Goal: Information Seeking & Learning: Learn about a topic

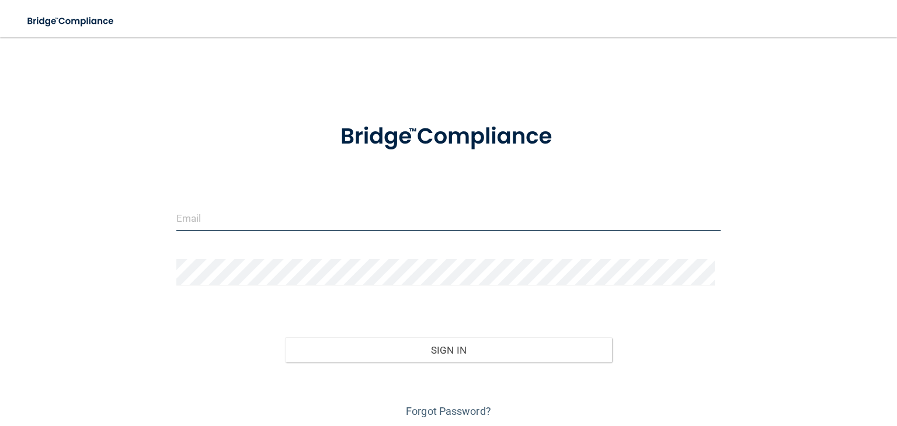
click at [251, 218] on input "email" at bounding box center [448, 218] width 544 height 26
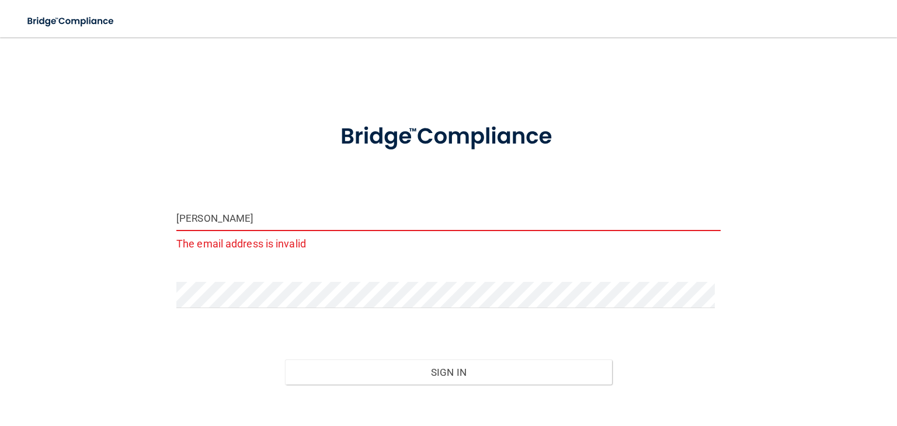
click at [255, 222] on input "emma" at bounding box center [448, 218] width 544 height 26
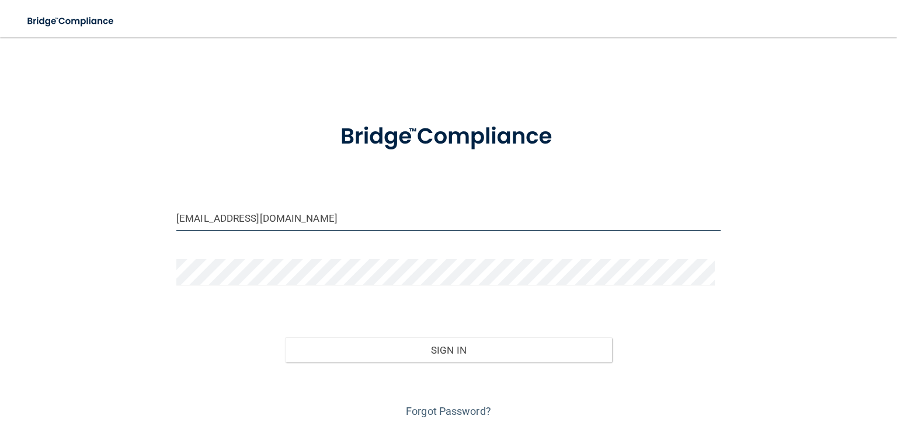
type input "emmam@hayseyecare.com"
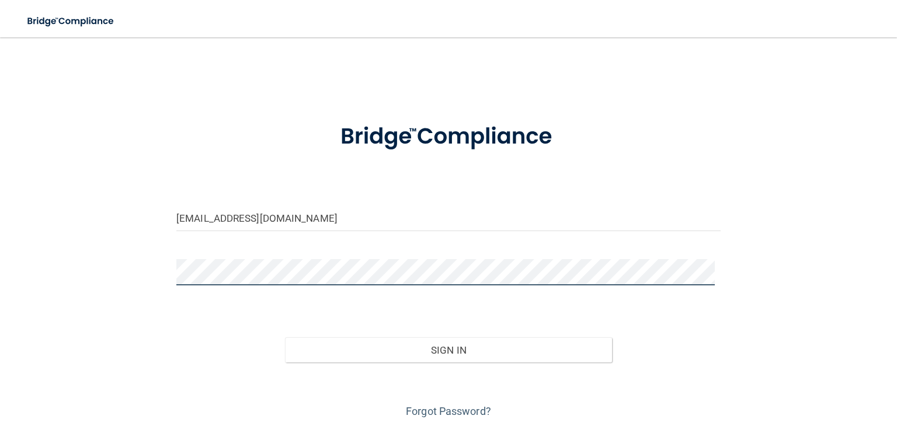
click at [285, 338] on button "Sign In" at bounding box center [448, 351] width 326 height 26
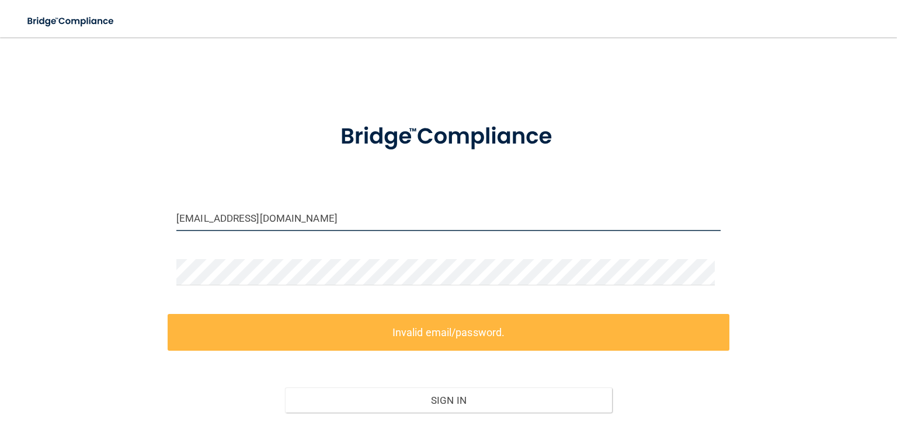
drag, startPoint x: 332, startPoint y: 221, endPoint x: 71, endPoint y: 217, distance: 261.1
click at [71, 217] on div "emmam@hayseyecare.com Invalid email/password. You don't have permission to acce…" at bounding box center [448, 260] width 850 height 422
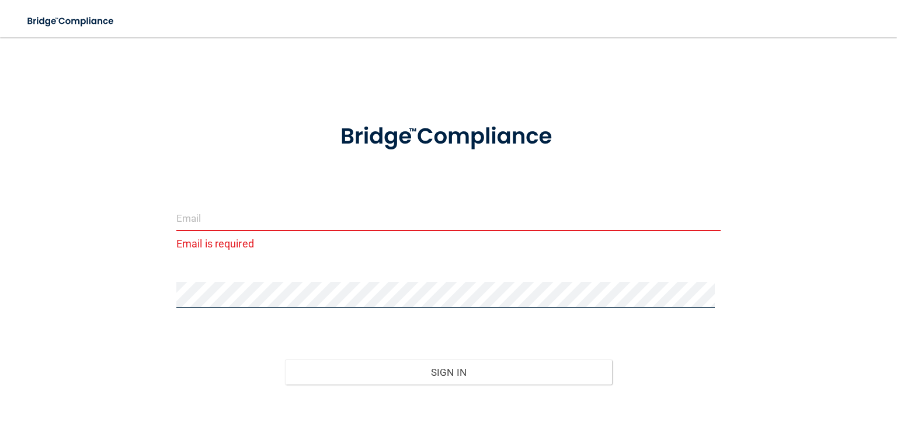
click at [104, 291] on div "Email is required Invalid email/password. You don't have permission to access t…" at bounding box center [448, 246] width 850 height 394
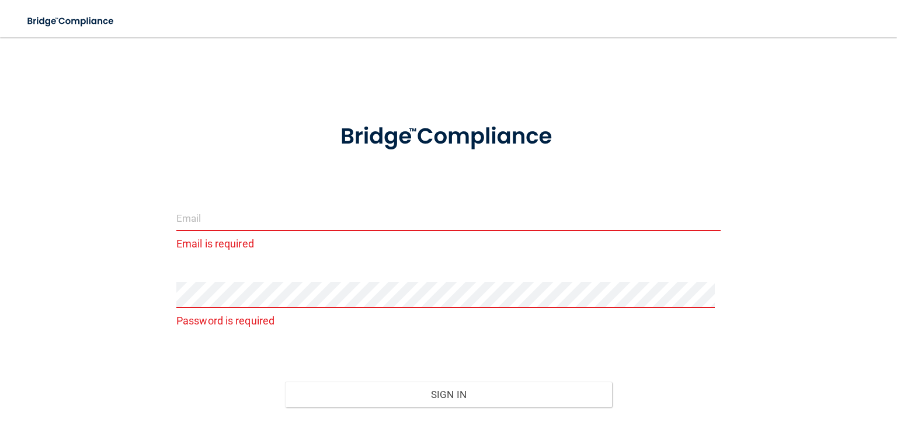
click at [267, 220] on input "email" at bounding box center [448, 218] width 544 height 26
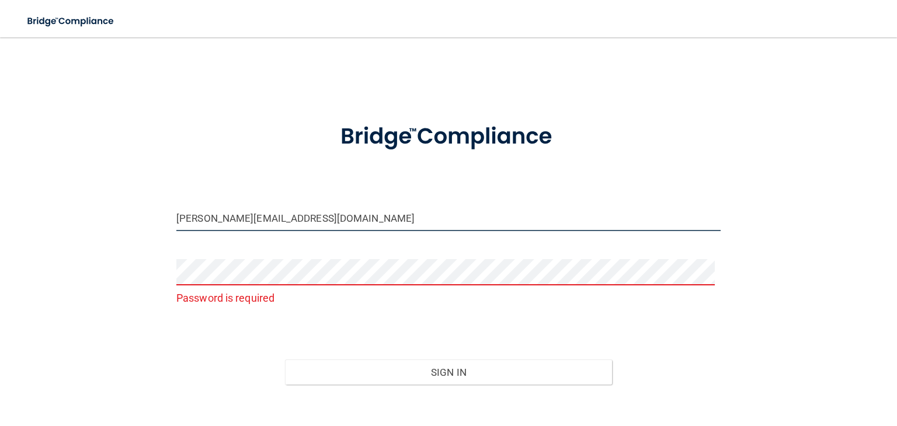
type input "[PERSON_NAME][EMAIL_ADDRESS][DOMAIN_NAME]"
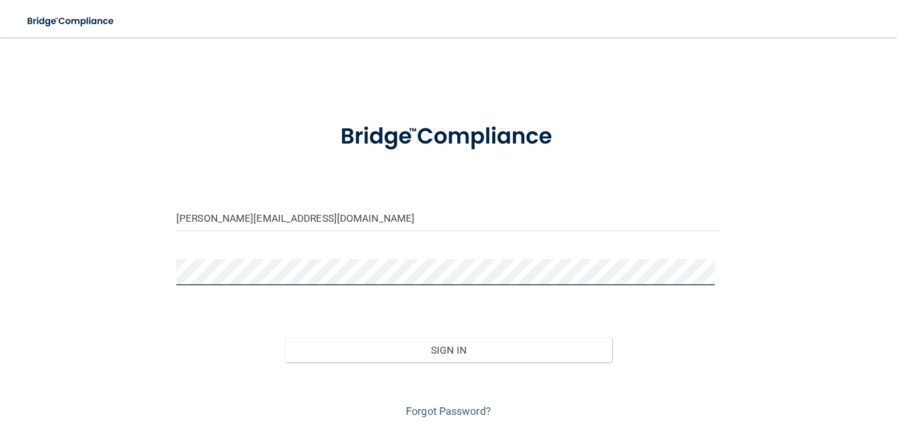
click at [285, 338] on button "Sign In" at bounding box center [448, 351] width 326 height 26
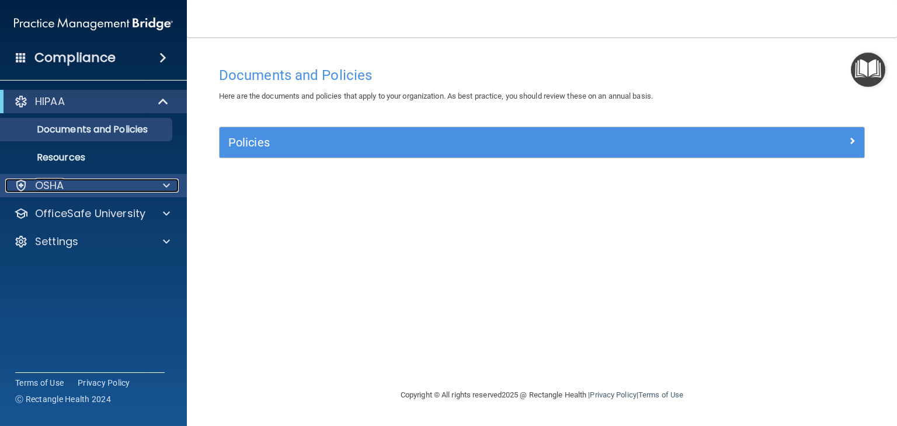
click at [151, 184] on div at bounding box center [164, 186] width 29 height 14
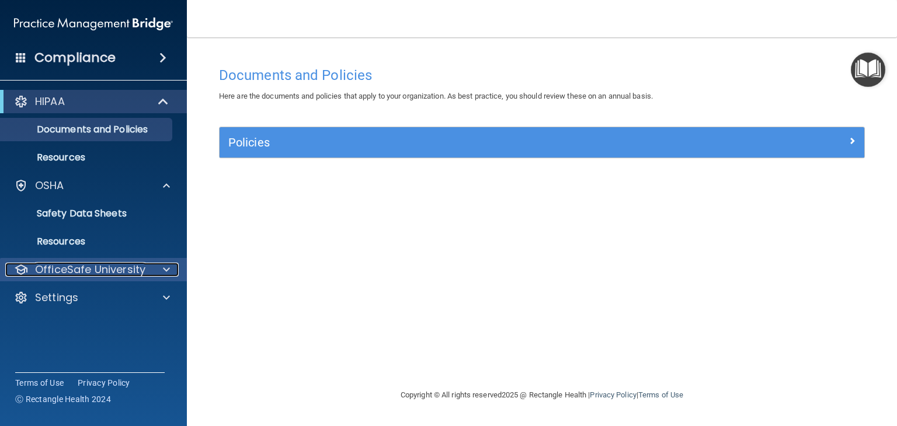
click at [85, 265] on p "OfficeSafe University" at bounding box center [90, 270] width 110 height 14
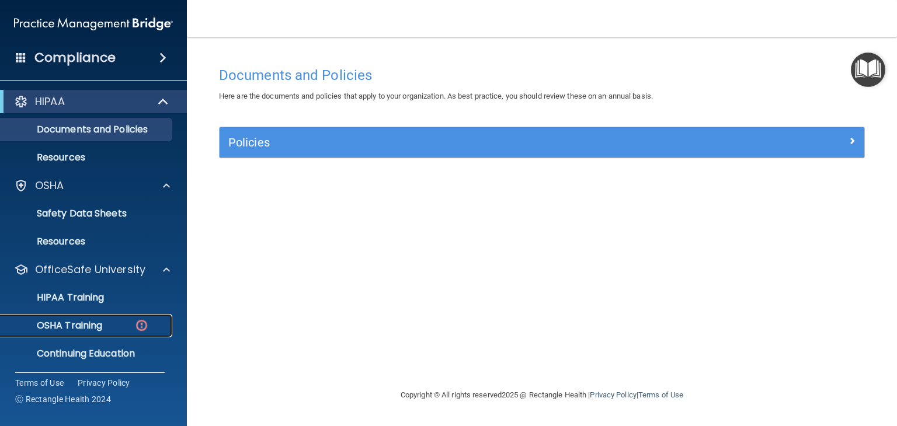
click at [82, 323] on p "OSHA Training" at bounding box center [55, 326] width 95 height 12
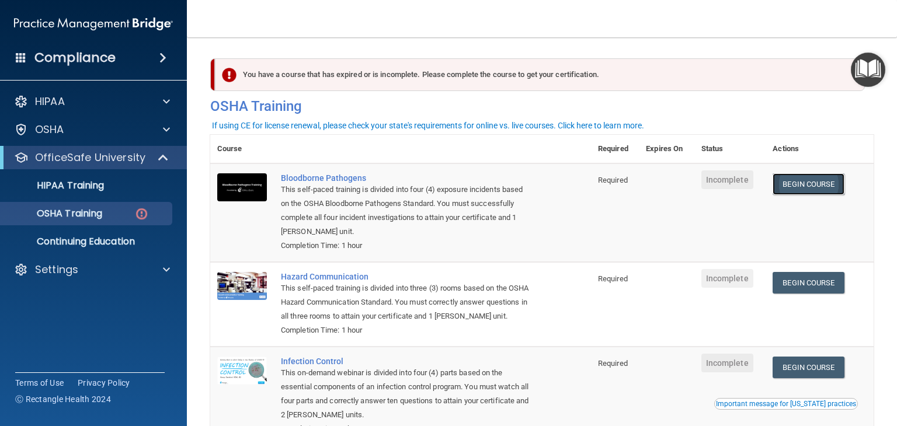
click at [792, 186] on link "Begin Course" at bounding box center [808, 184] width 71 height 22
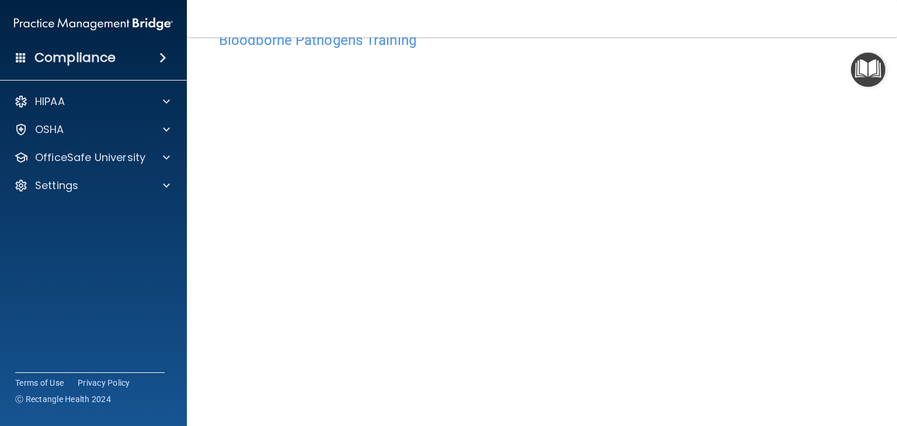
scroll to position [74, 0]
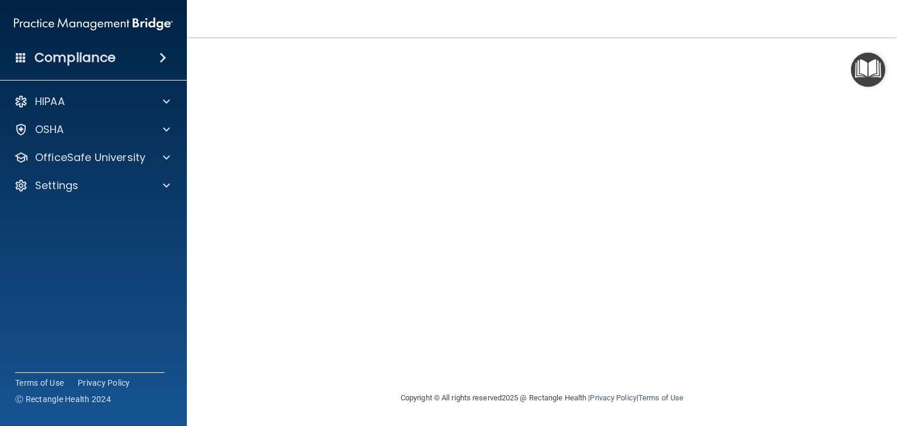
click at [317, 381] on footer "Copyright © All rights reserved 2025 @ Rectangle Health | Privacy Policy | Term…" at bounding box center [541, 397] width 663 height 35
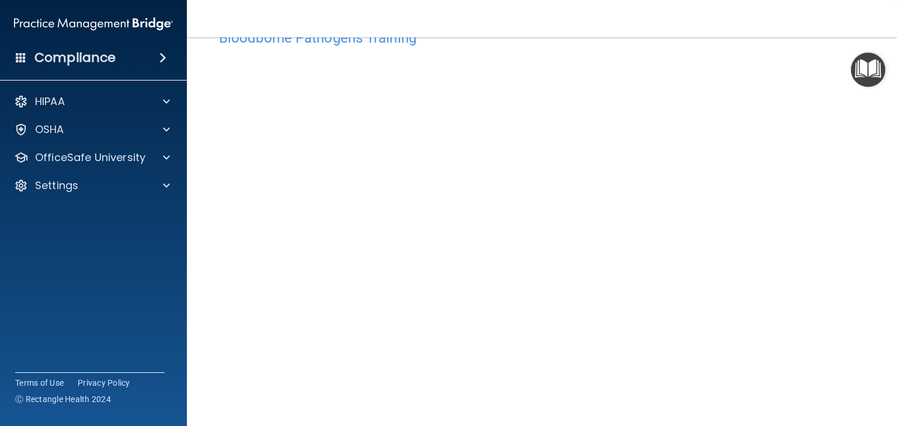
scroll to position [58, 0]
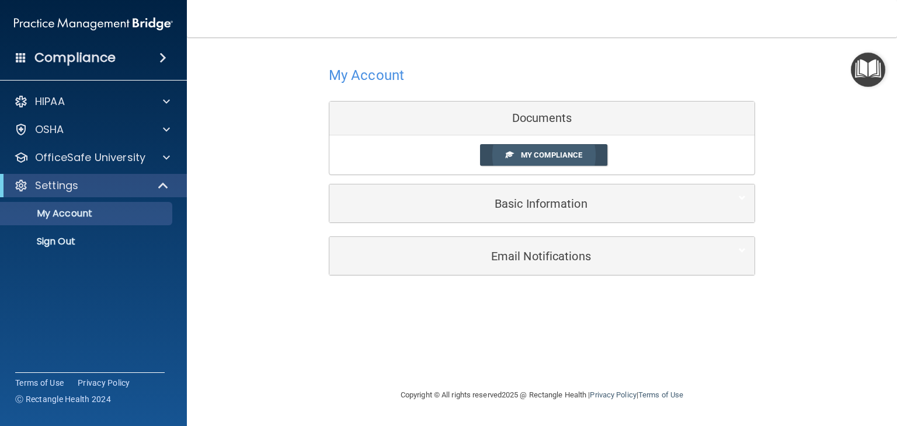
click at [527, 155] on span "My Compliance" at bounding box center [551, 155] width 61 height 9
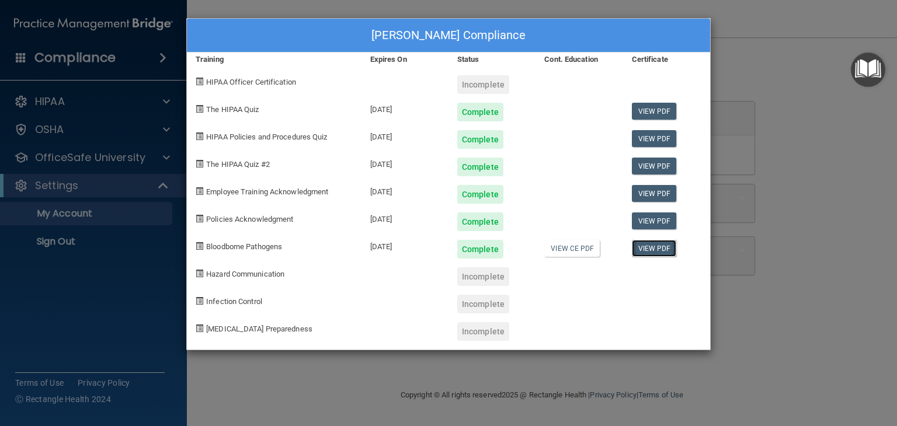
click at [668, 252] on link "View PDF" at bounding box center [654, 248] width 45 height 17
click at [772, 91] on div "Emma Meyer's Compliance Training Expires On Status Cont. Education Certificate …" at bounding box center [448, 213] width 897 height 426
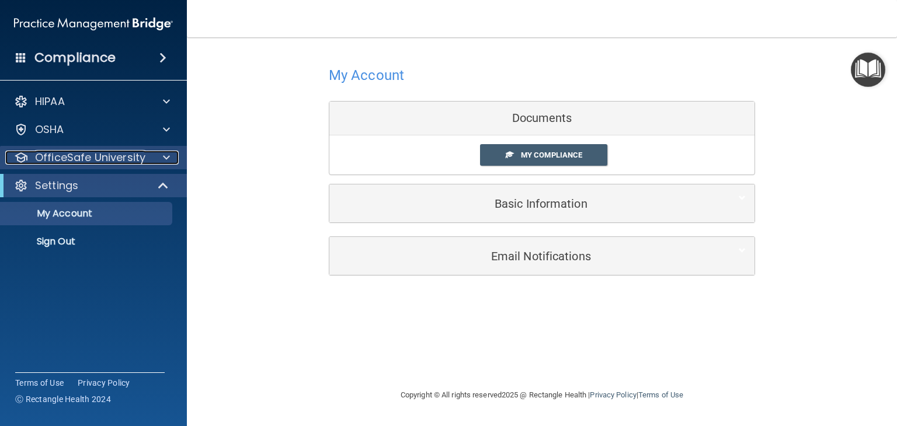
click at [157, 158] on div at bounding box center [164, 158] width 29 height 14
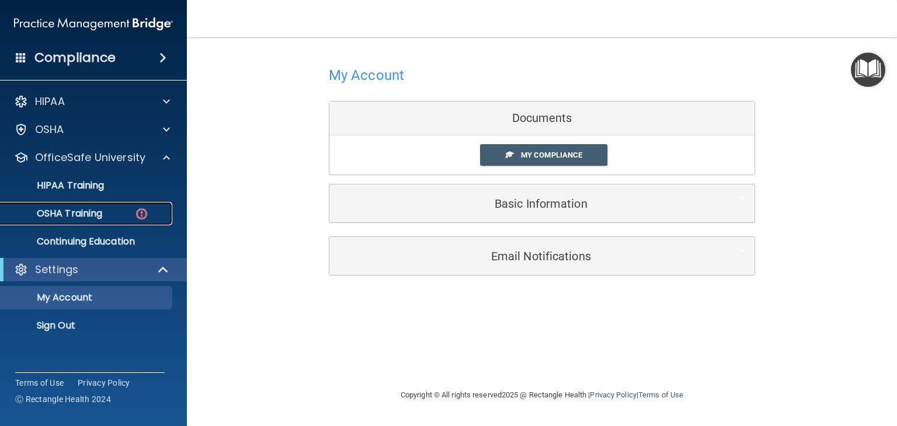
click at [74, 212] on p "OSHA Training" at bounding box center [55, 214] width 95 height 12
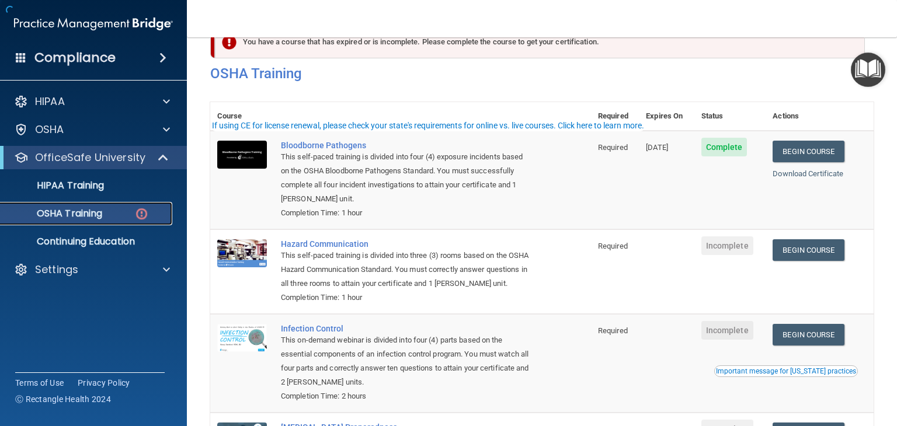
scroll to position [58, 0]
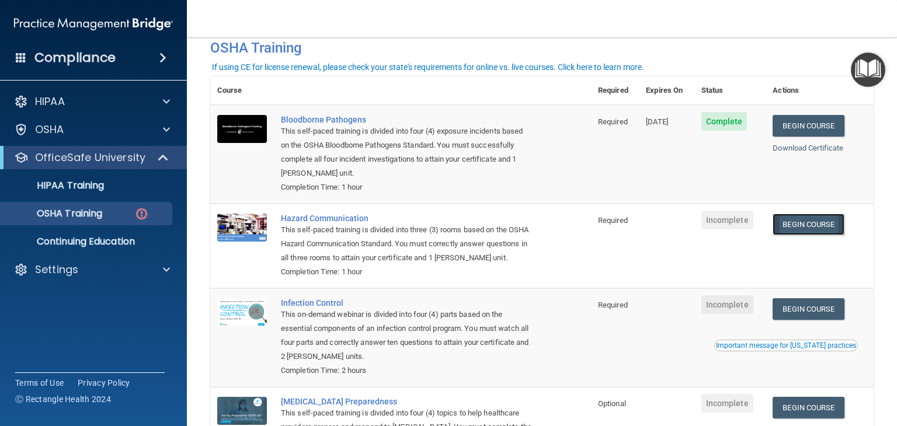
click at [797, 228] on link "Begin Course" at bounding box center [808, 225] width 71 height 22
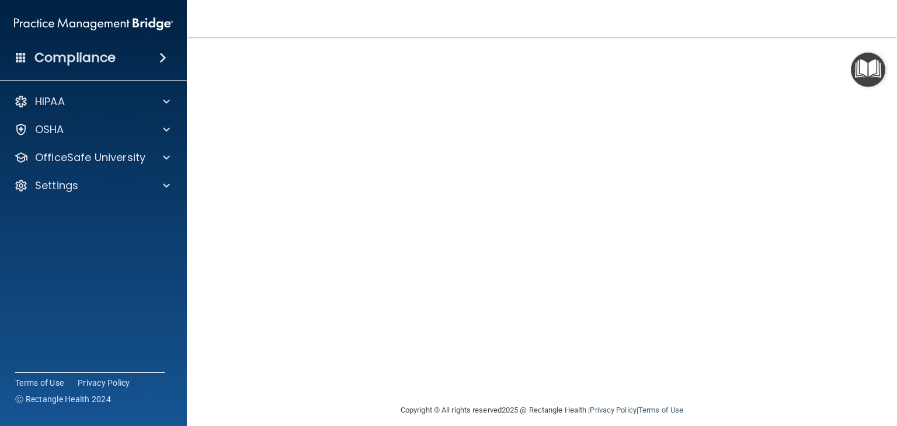
scroll to position [100, 0]
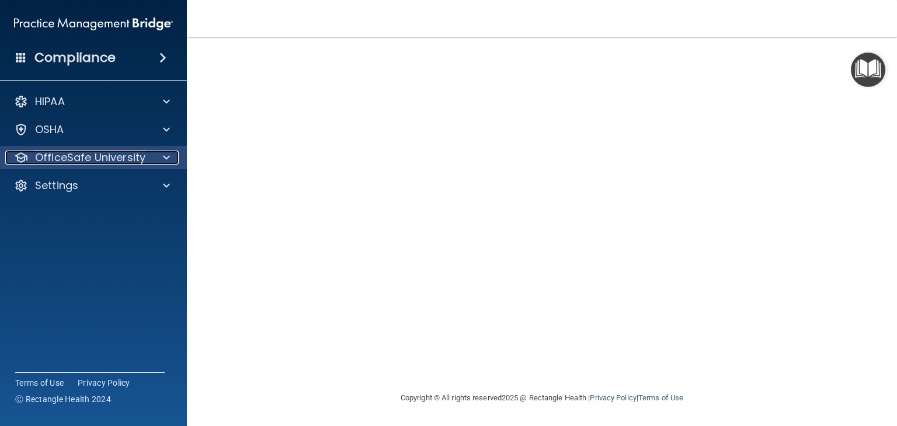
click at [159, 162] on div at bounding box center [164, 158] width 29 height 14
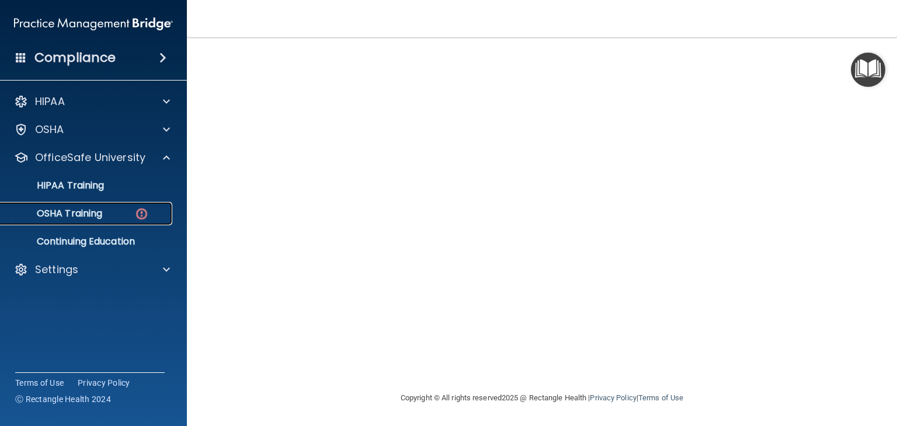
click at [96, 210] on p "OSHA Training" at bounding box center [55, 214] width 95 height 12
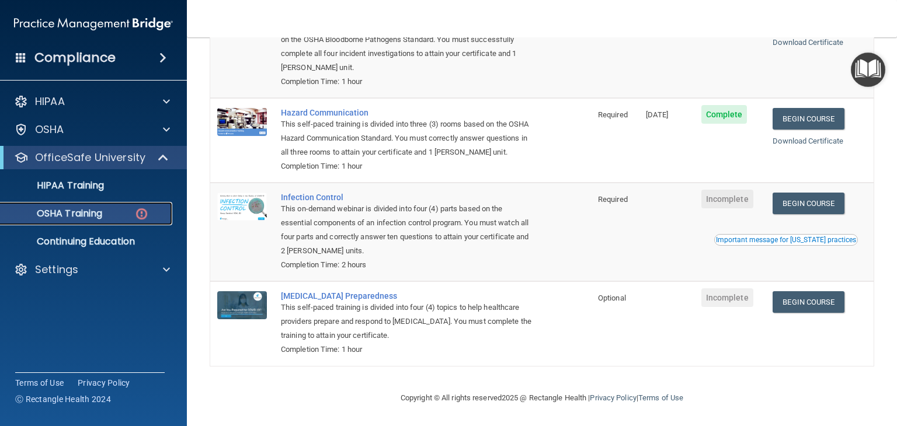
scroll to position [180, 0]
click at [791, 206] on link "Begin Course" at bounding box center [808, 204] width 71 height 22
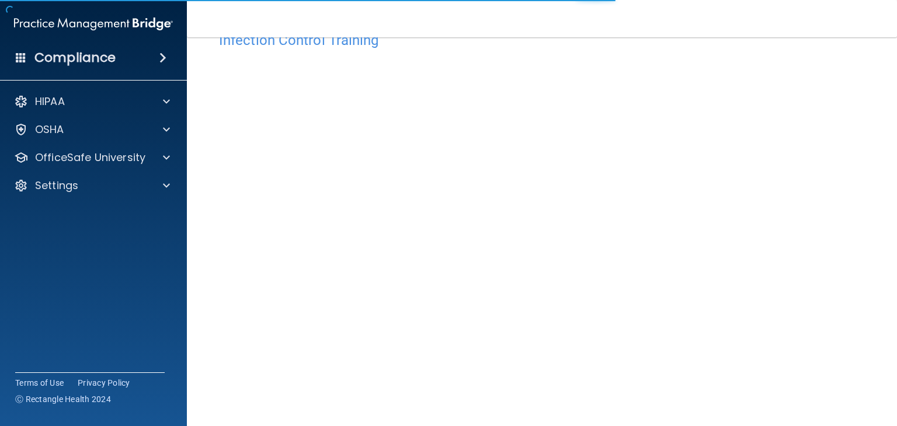
scroll to position [74, 0]
